Goal: Transaction & Acquisition: Purchase product/service

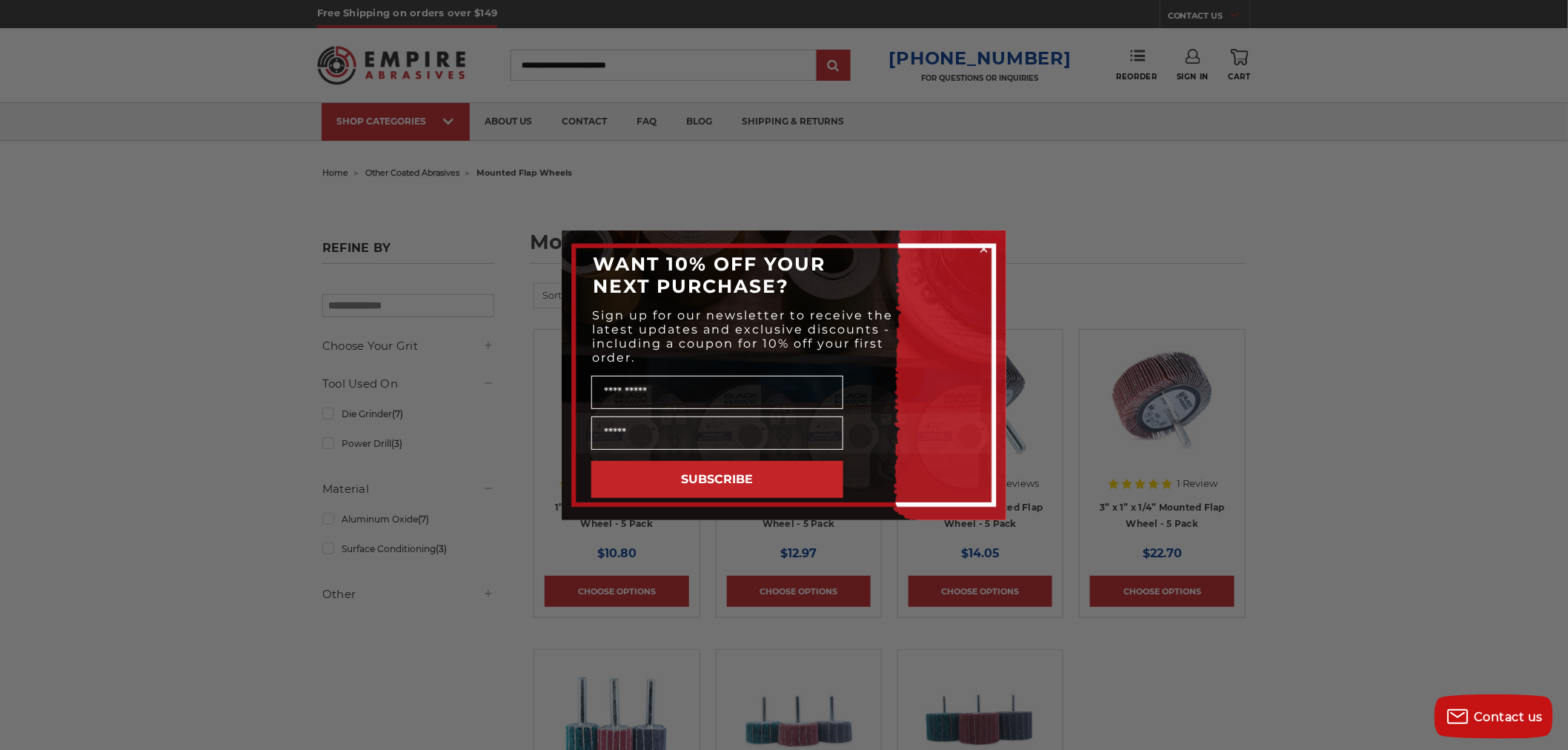
click at [1414, 351] on div "Close dialog WANT 10% OFF YOUR NEXT PURCHASE? Sign up for our newsletter to rec…" at bounding box center [784, 375] width 1568 height 750
click at [984, 243] on circle "Close dialog" at bounding box center [984, 248] width 14 height 14
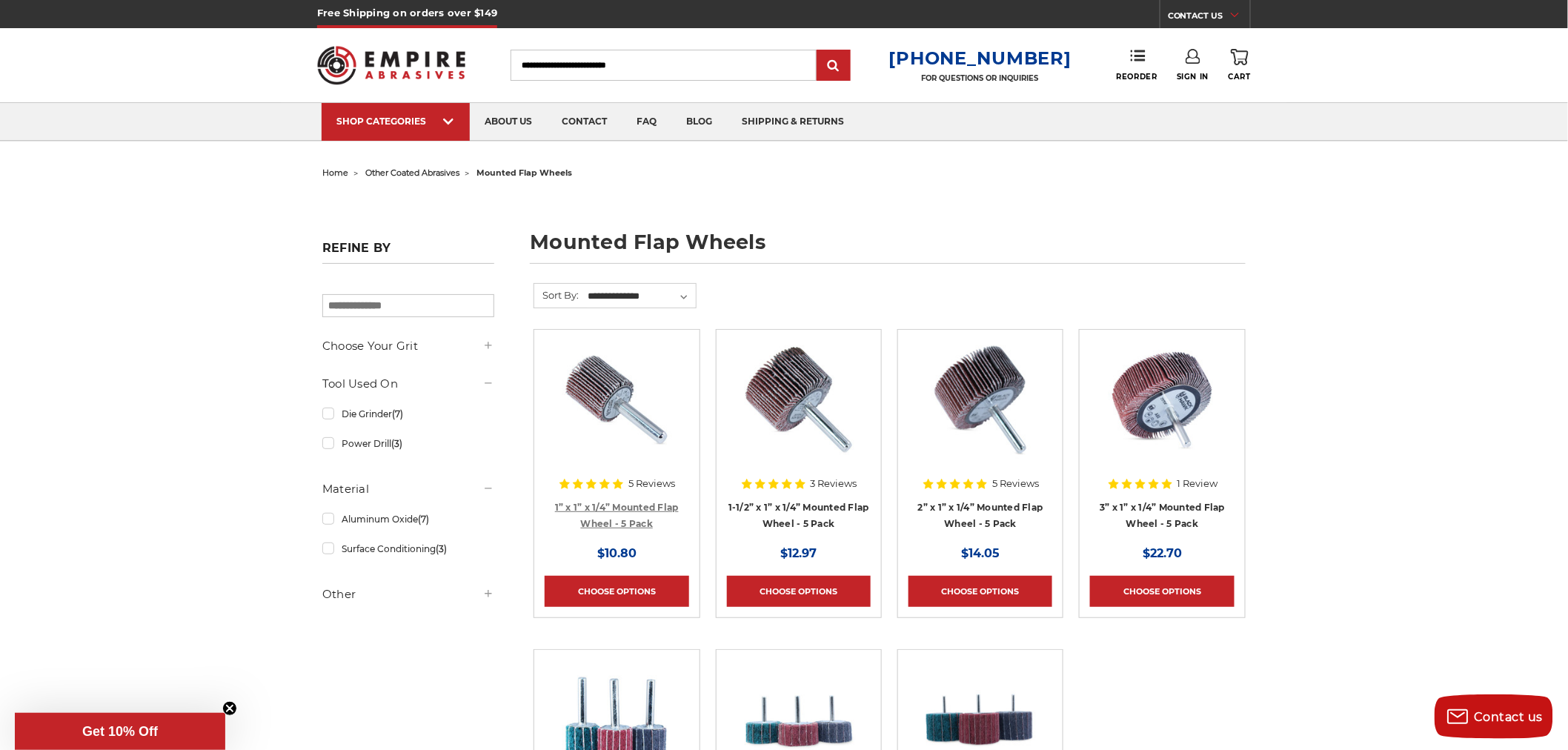
click at [627, 511] on link "1” x 1” x 1/4” Mounted Flap Wheel - 5 Pack" at bounding box center [617, 515] width 124 height 28
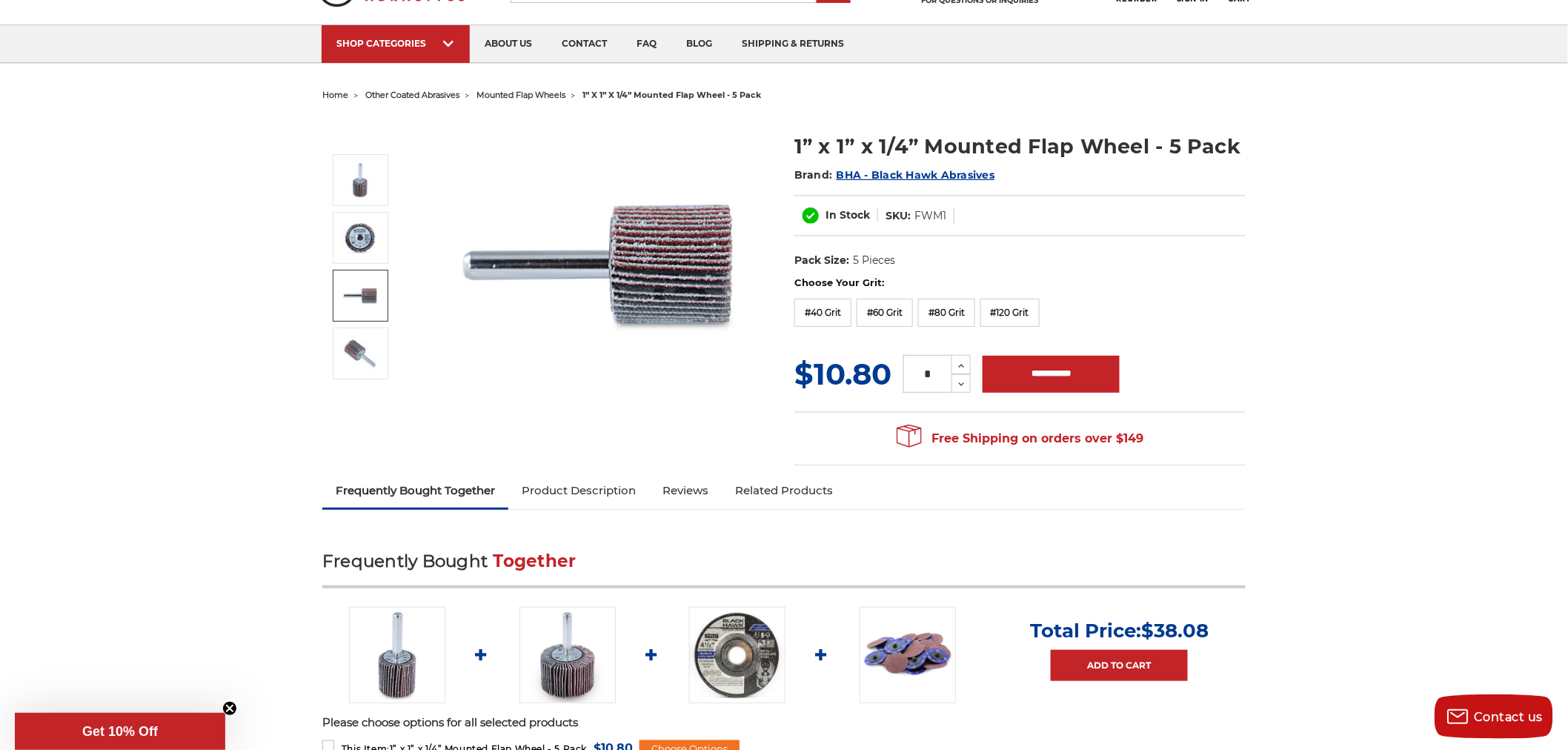
scroll to position [82, 0]
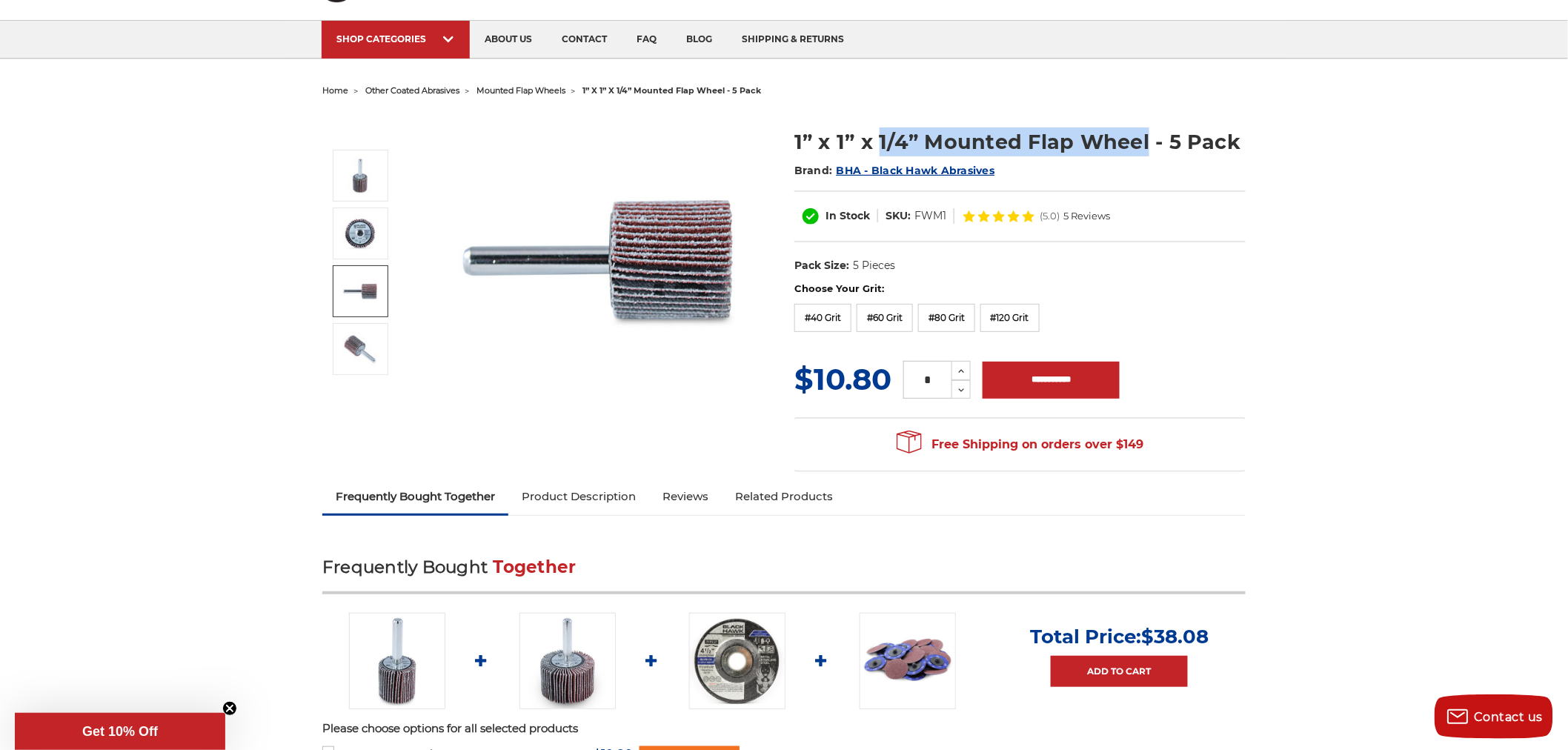
drag, startPoint x: 1147, startPoint y: 144, endPoint x: 879, endPoint y: 142, distance: 268.0
click at [879, 142] on h1 "1” x 1” x 1/4” Mounted Flap Wheel - 5 Pack" at bounding box center [1019, 142] width 451 height 29
copy h1 "1/4” Mounted Flap Wheel"
